Goal: Task Accomplishment & Management: Use online tool/utility

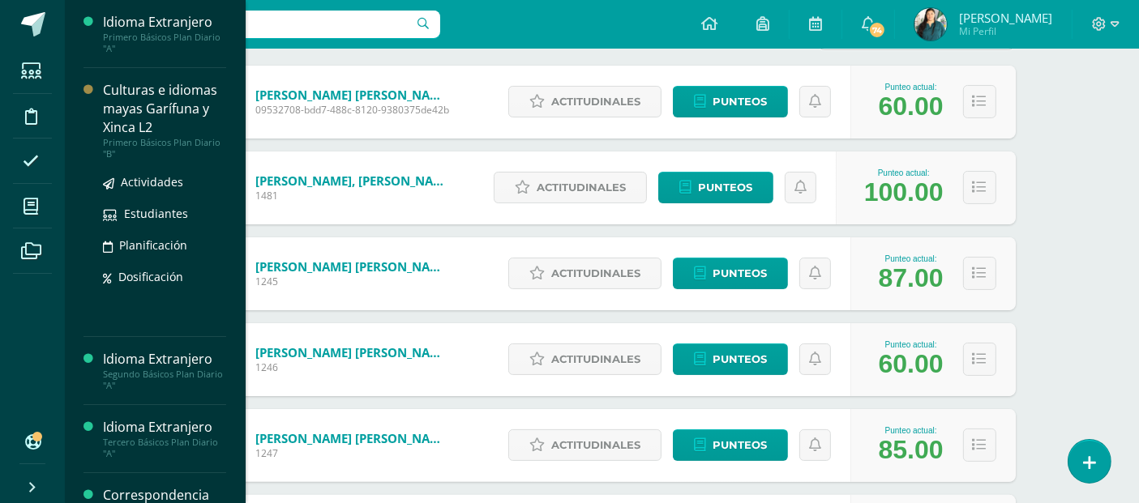
click at [142, 92] on div "Culturas e idiomas mayas Garífuna y Xinca L2" at bounding box center [164, 109] width 123 height 56
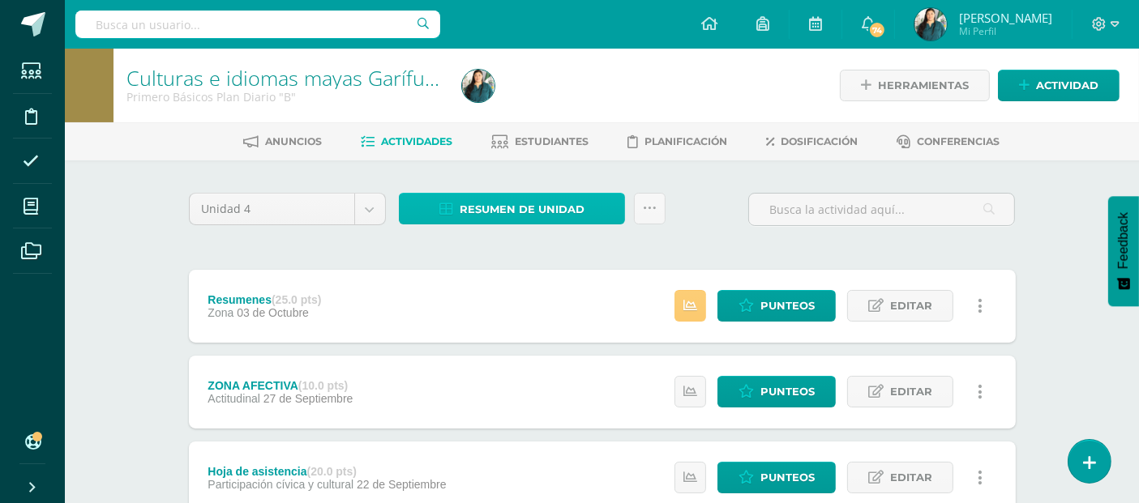
click at [592, 199] on link "Resumen de unidad" at bounding box center [512, 209] width 226 height 32
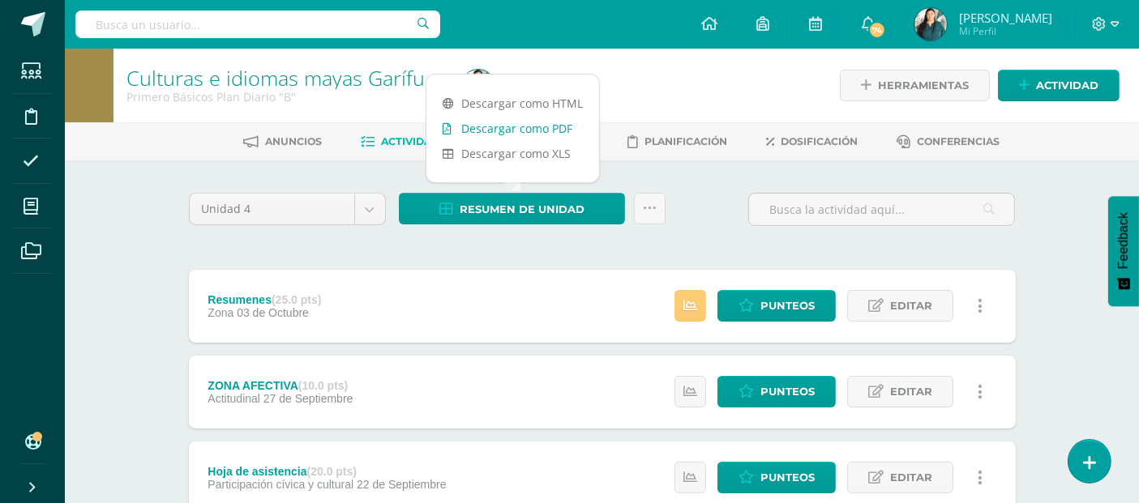
click at [557, 130] on link "Descargar como PDF" at bounding box center [512, 128] width 173 height 25
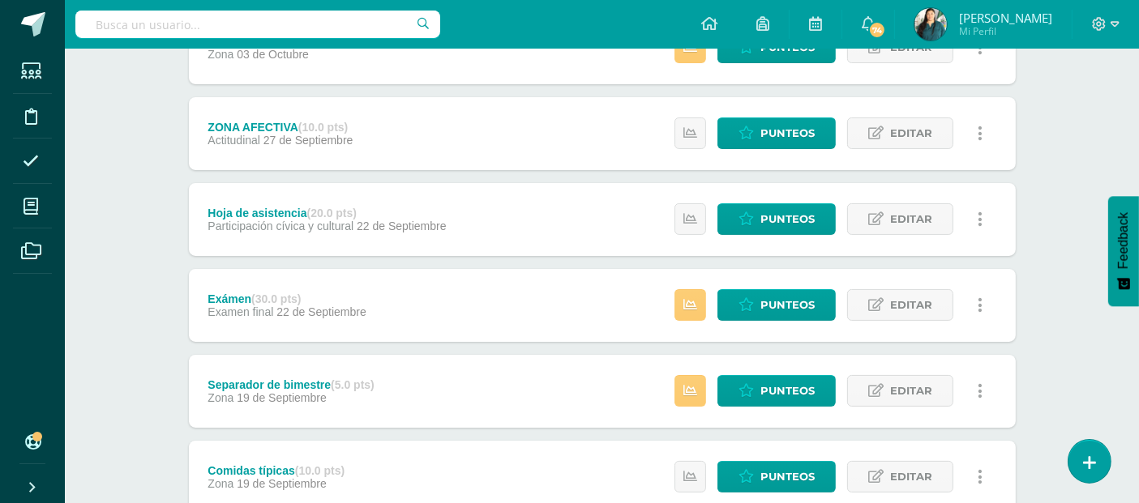
scroll to position [263, 0]
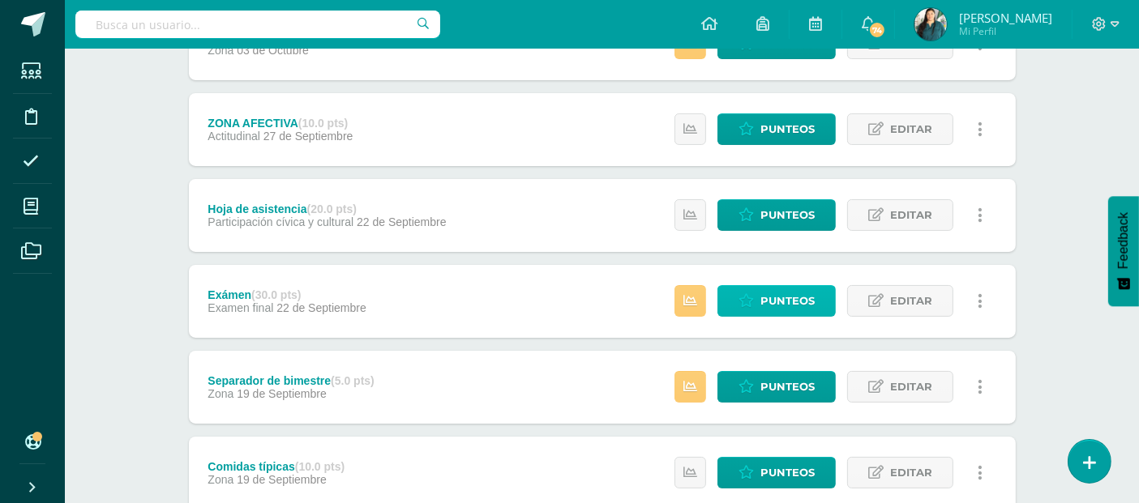
click at [801, 305] on span "Punteos" at bounding box center [787, 301] width 54 height 30
